Goal: Check status

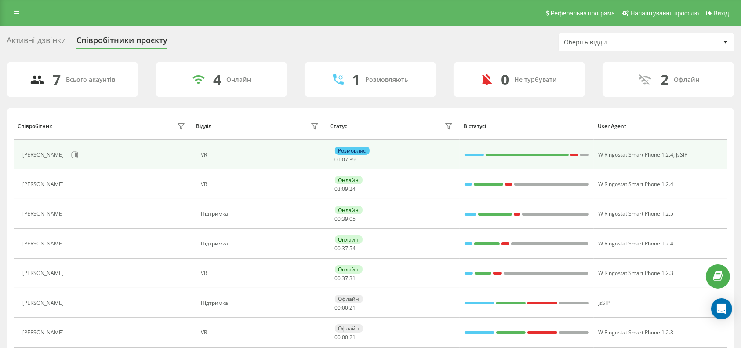
click at [475, 159] on div at bounding box center [474, 154] width 19 height 11
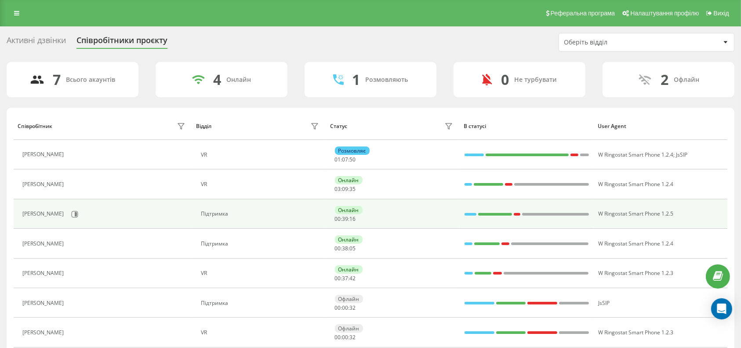
click at [406, 223] on td "Онлайн 00 : 39 : 16" at bounding box center [393, 213] width 134 height 29
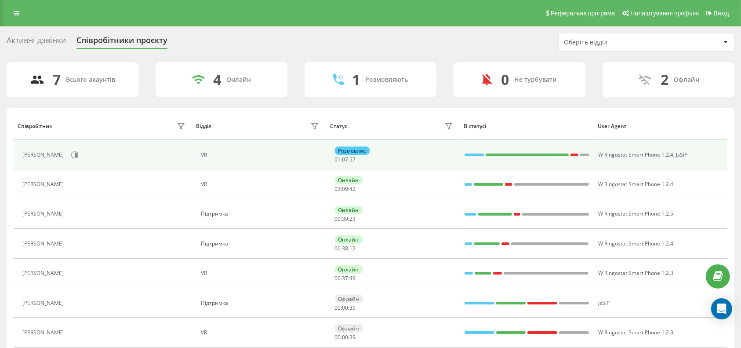
click at [470, 149] on div at bounding box center [474, 154] width 19 height 11
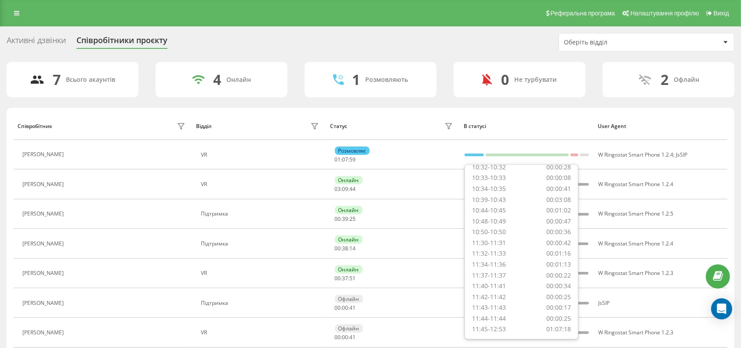
scroll to position [374, 0]
click at [504, 323] on div "11:45-12:53" at bounding box center [489, 327] width 34 height 8
drag, startPoint x: 504, startPoint y: 319, endPoint x: 476, endPoint y: 318, distance: 27.7
click at [476, 323] on div "11:45-12:53" at bounding box center [489, 327] width 34 height 8
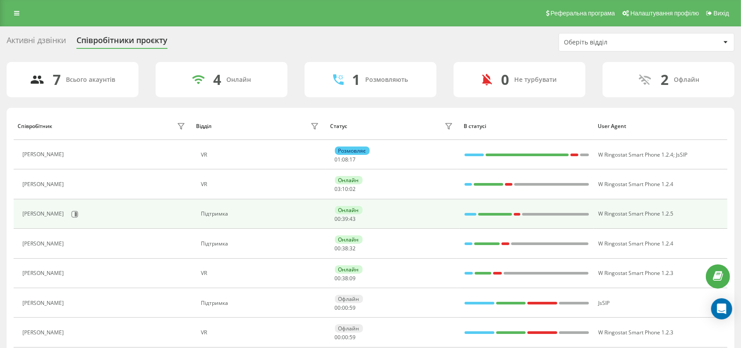
click at [433, 207] on div "Онлайн 00 : 39 : 43" at bounding box center [395, 214] width 120 height 16
